Goal: Information Seeking & Learning: Learn about a topic

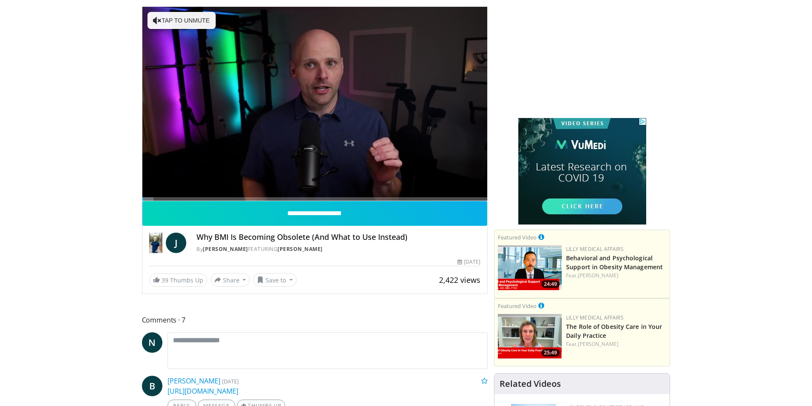
scroll to position [85, 0]
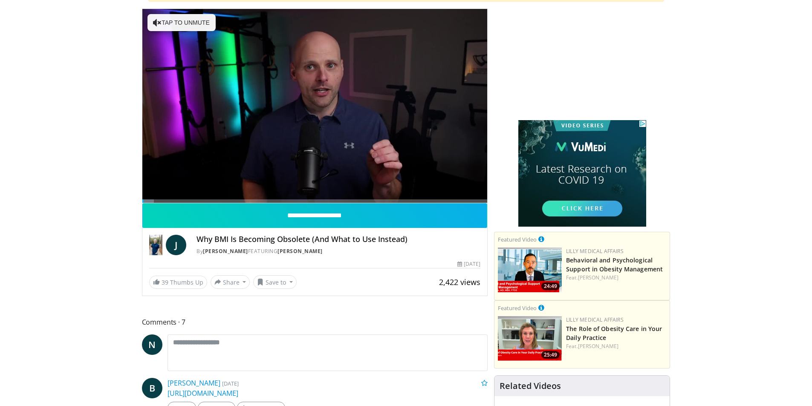
click at [341, 256] on div "J Why BMI Is Becoming Obsolete (And What to Use Instead) By [PERSON_NAME] FEATU…" at bounding box center [314, 242] width 345 height 29
click at [310, 233] on div "J Why BMI Is Becoming Obsolete (And What to Use Instead) By [PERSON_NAME] FEATU…" at bounding box center [314, 242] width 345 height 29
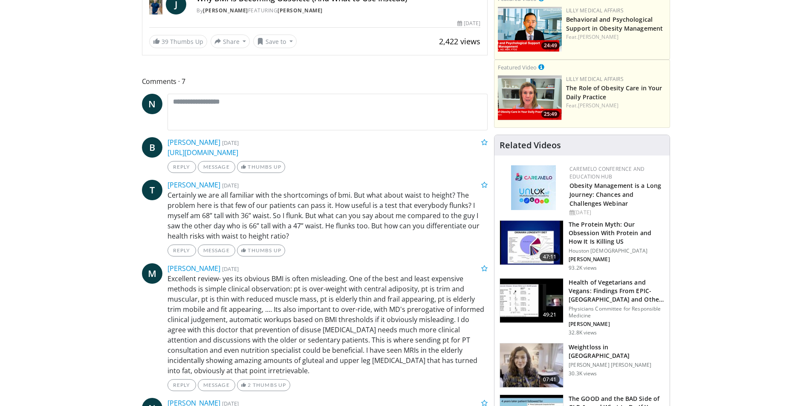
scroll to position [383, 0]
